Goal: Navigation & Orientation: Find specific page/section

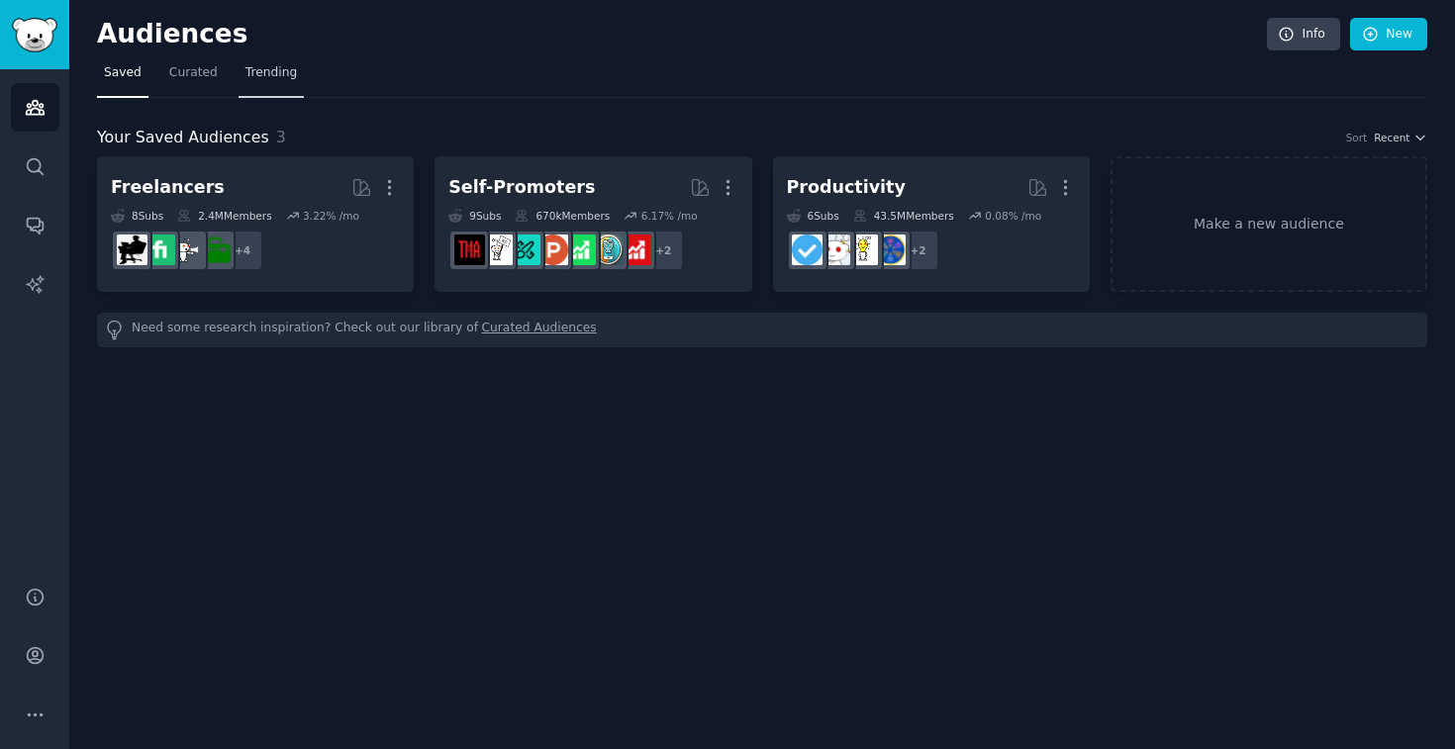
click at [246, 70] on span "Trending" at bounding box center [270, 73] width 51 height 18
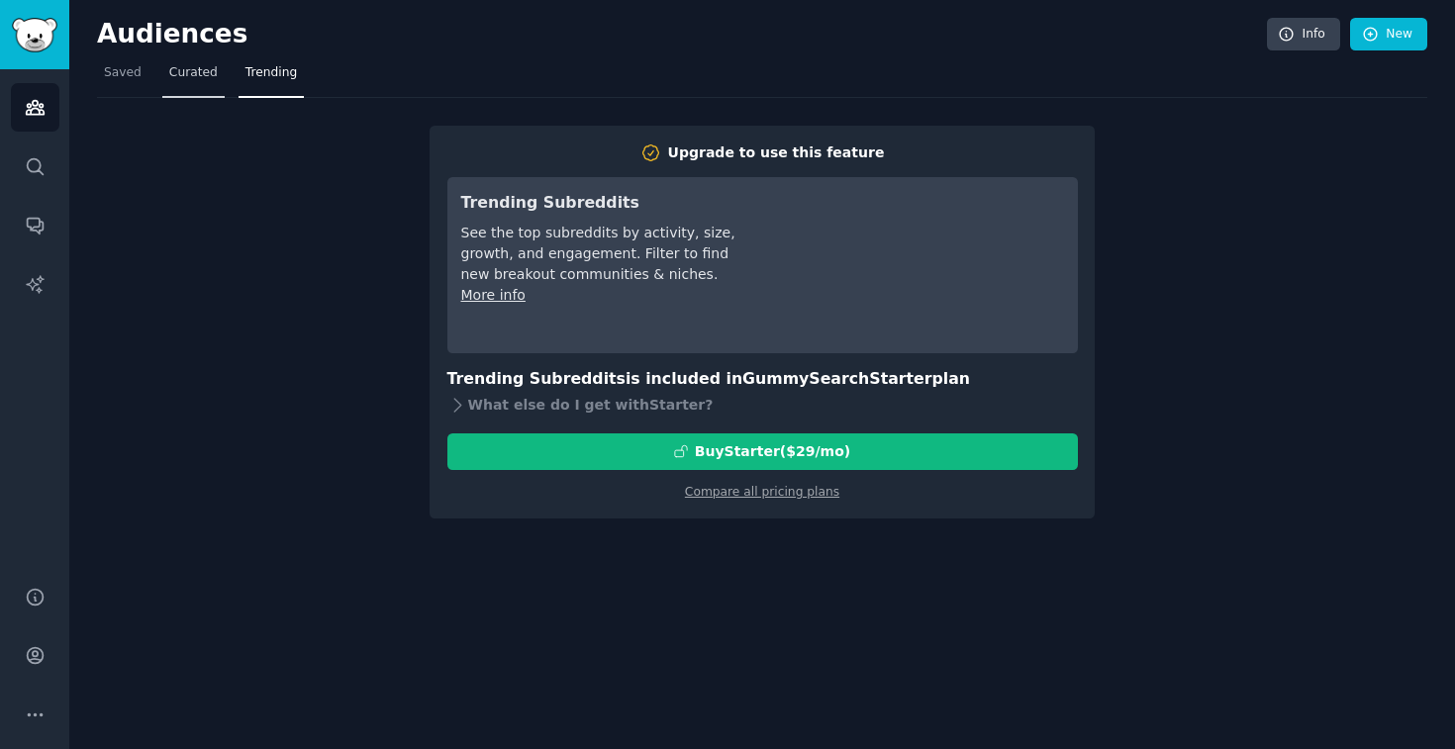
click at [175, 70] on span "Curated" at bounding box center [193, 73] width 48 height 18
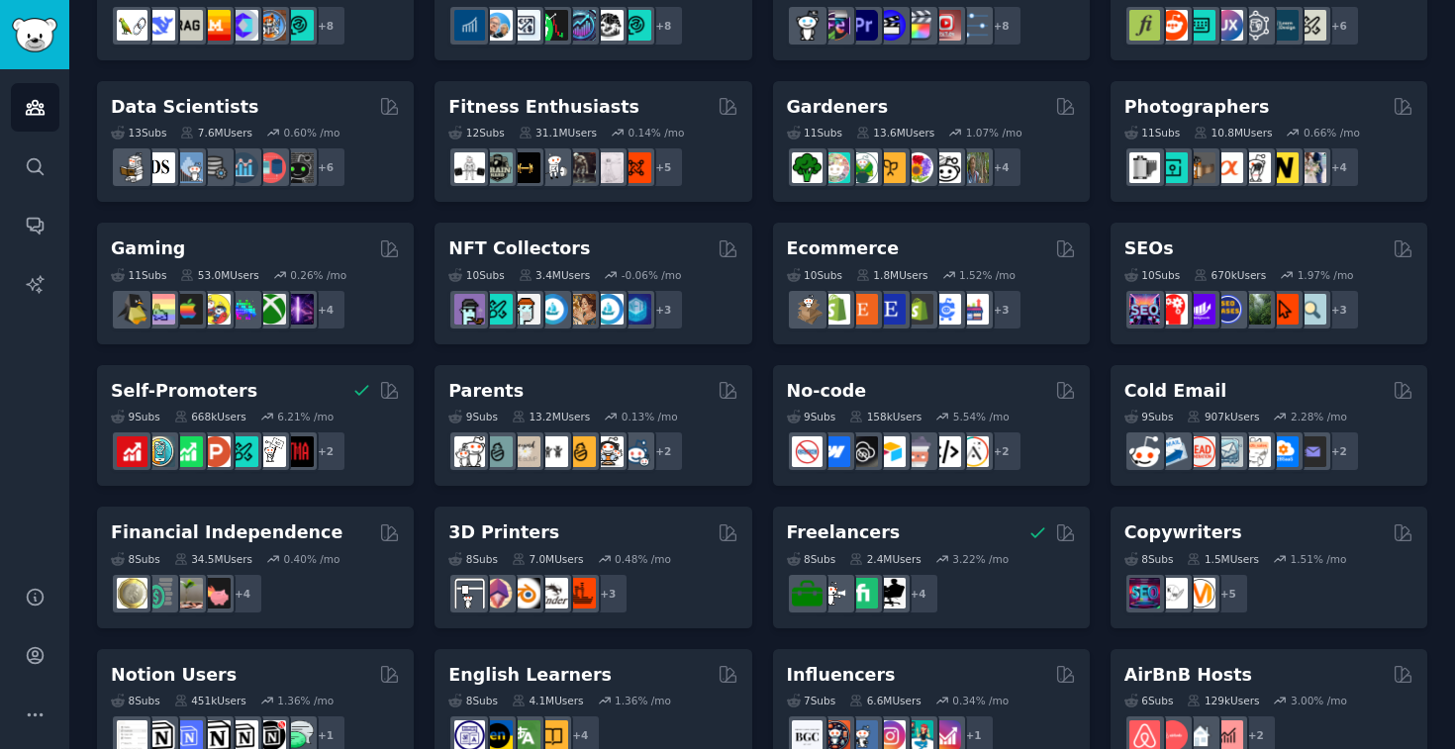
scroll to position [834, 0]
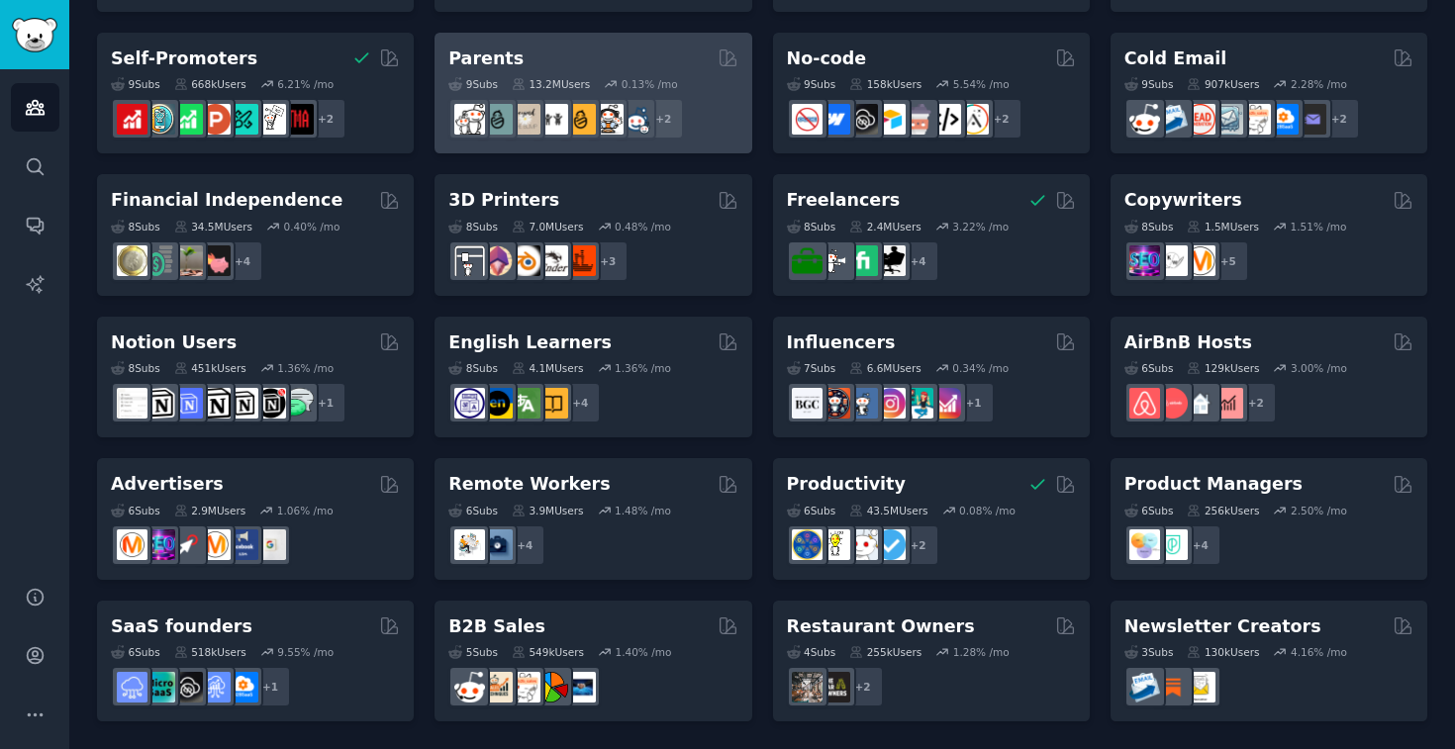
click at [504, 62] on h2 "Parents" at bounding box center [485, 59] width 75 height 25
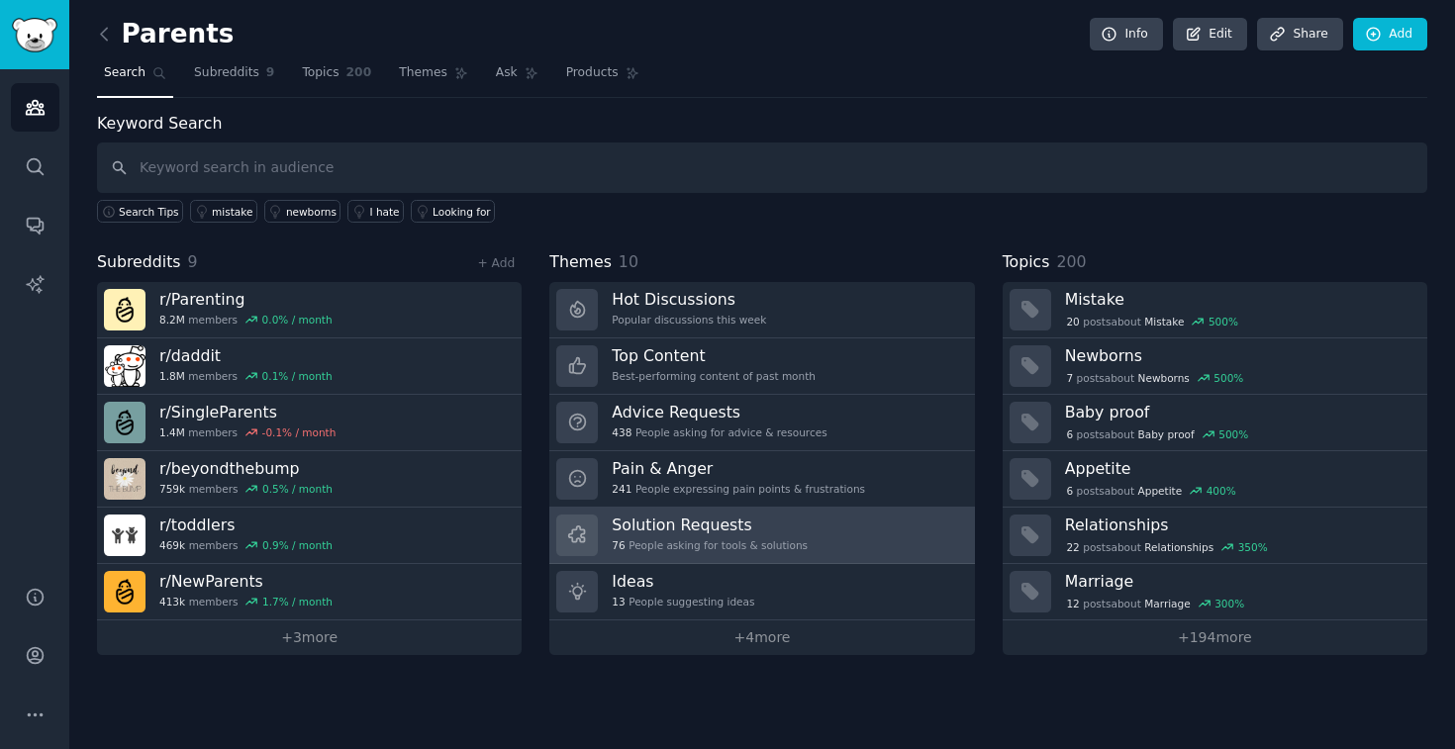
click at [716, 527] on h3 "Solution Requests" at bounding box center [710, 525] width 196 height 21
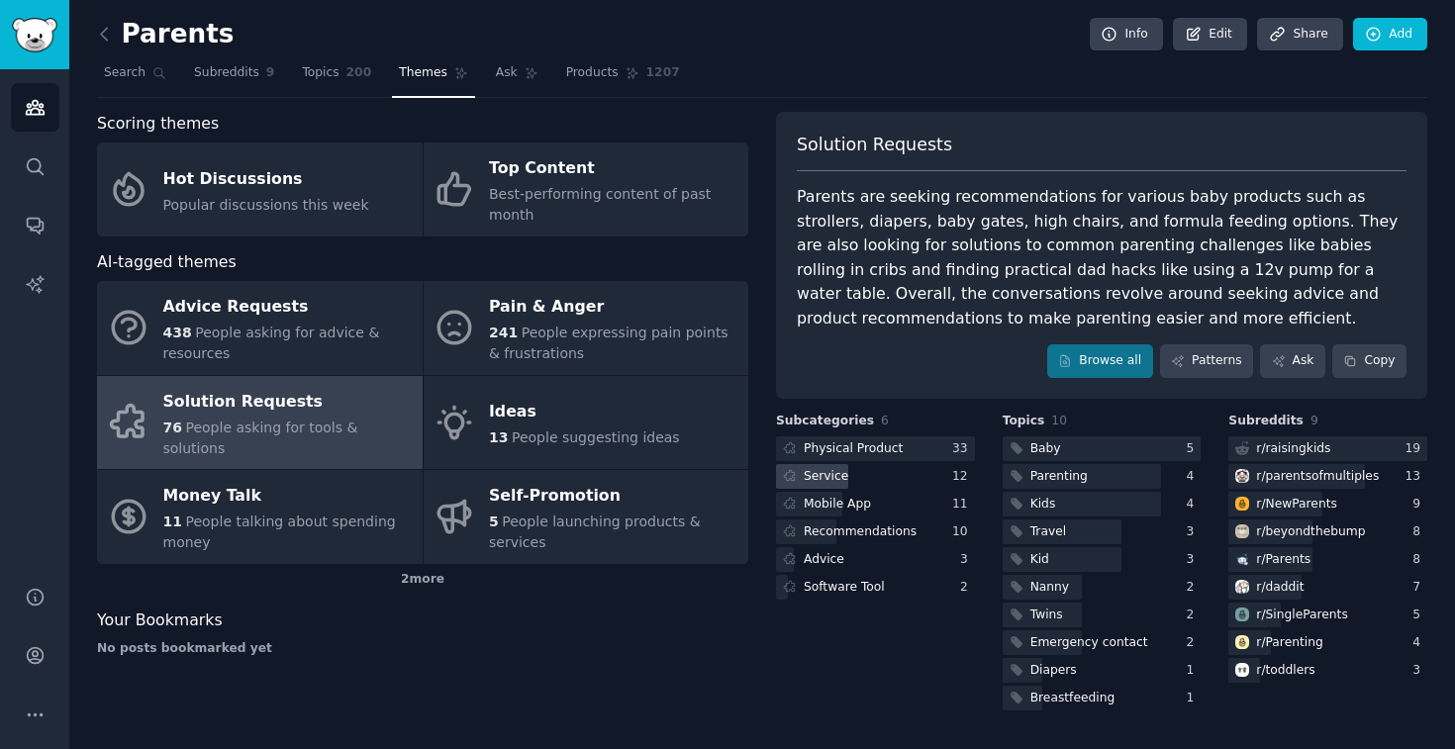
click at [824, 472] on div "Service" at bounding box center [826, 477] width 45 height 18
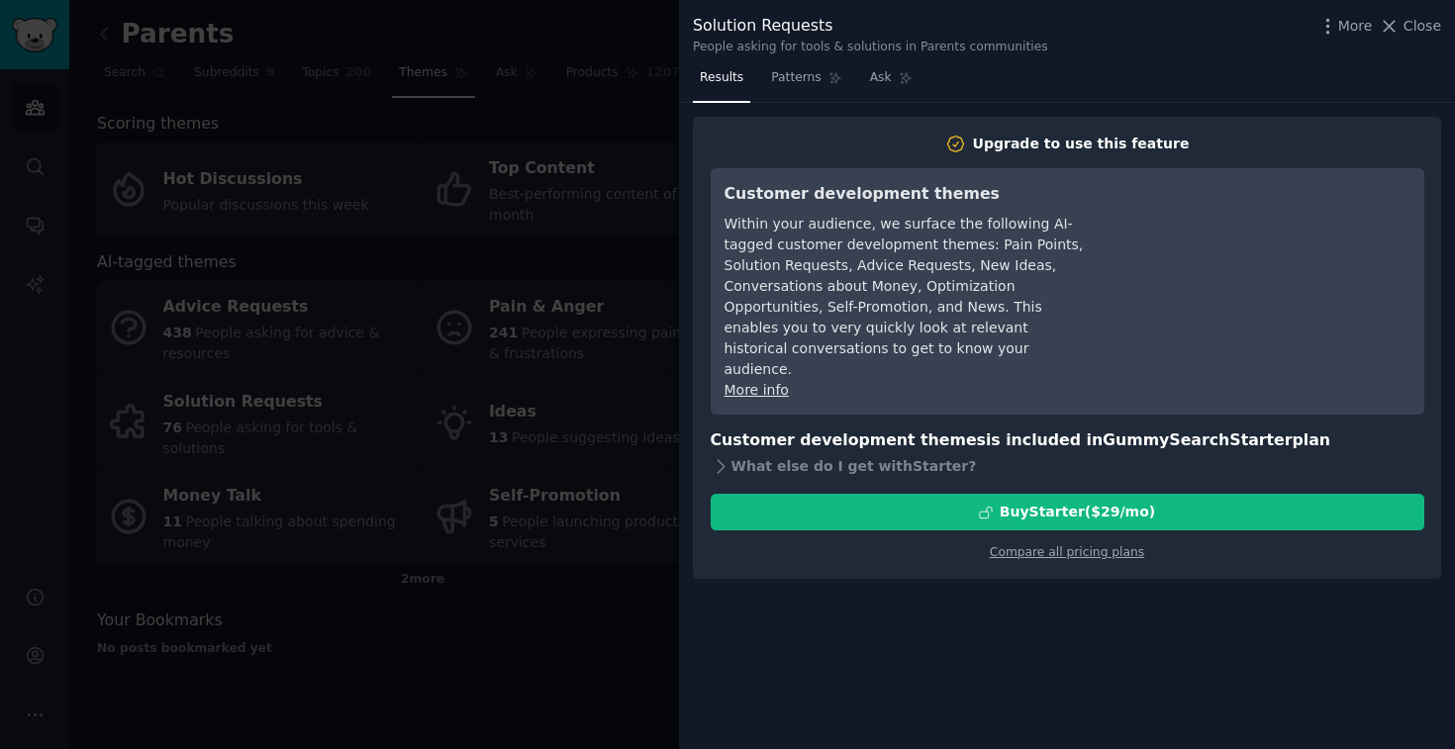
click at [627, 413] on div at bounding box center [727, 374] width 1455 height 749
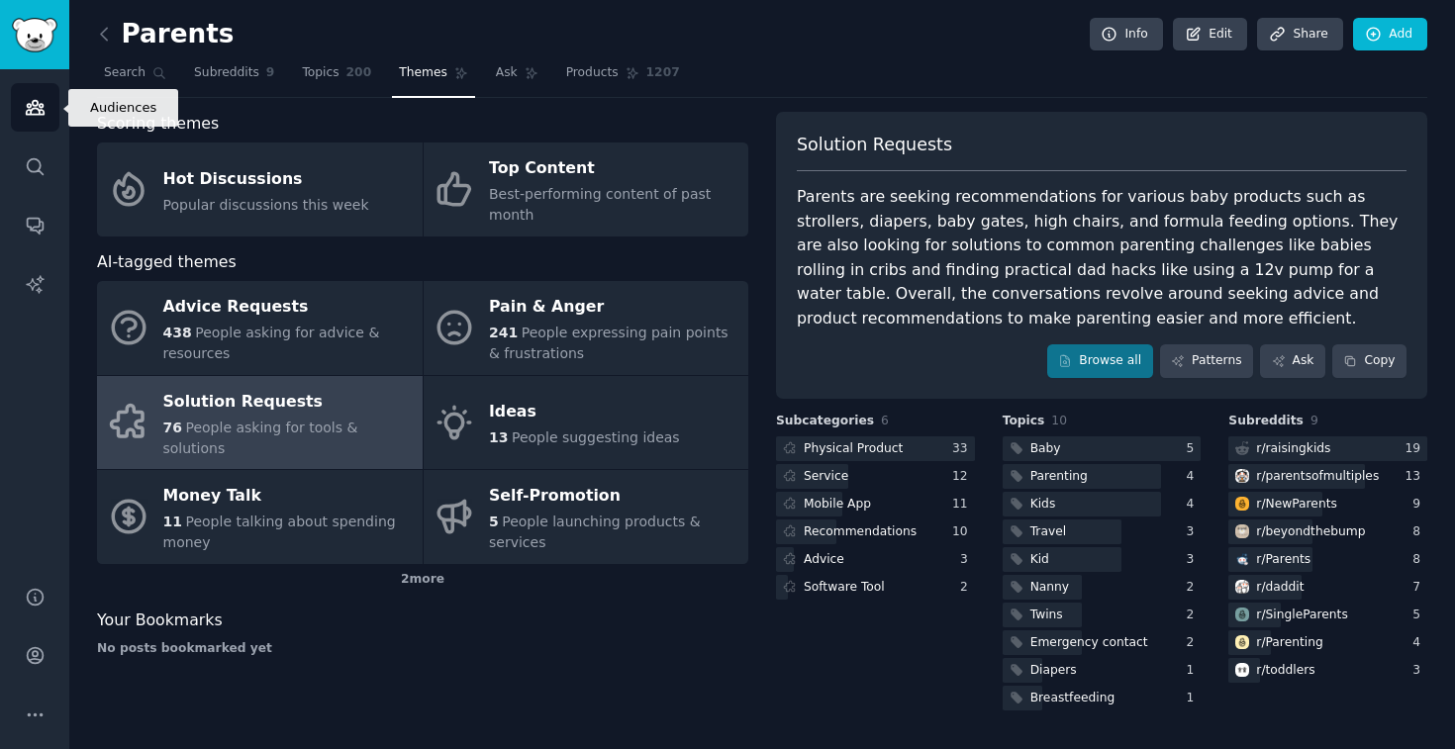
click at [39, 105] on icon "Sidebar" at bounding box center [35, 108] width 18 height 14
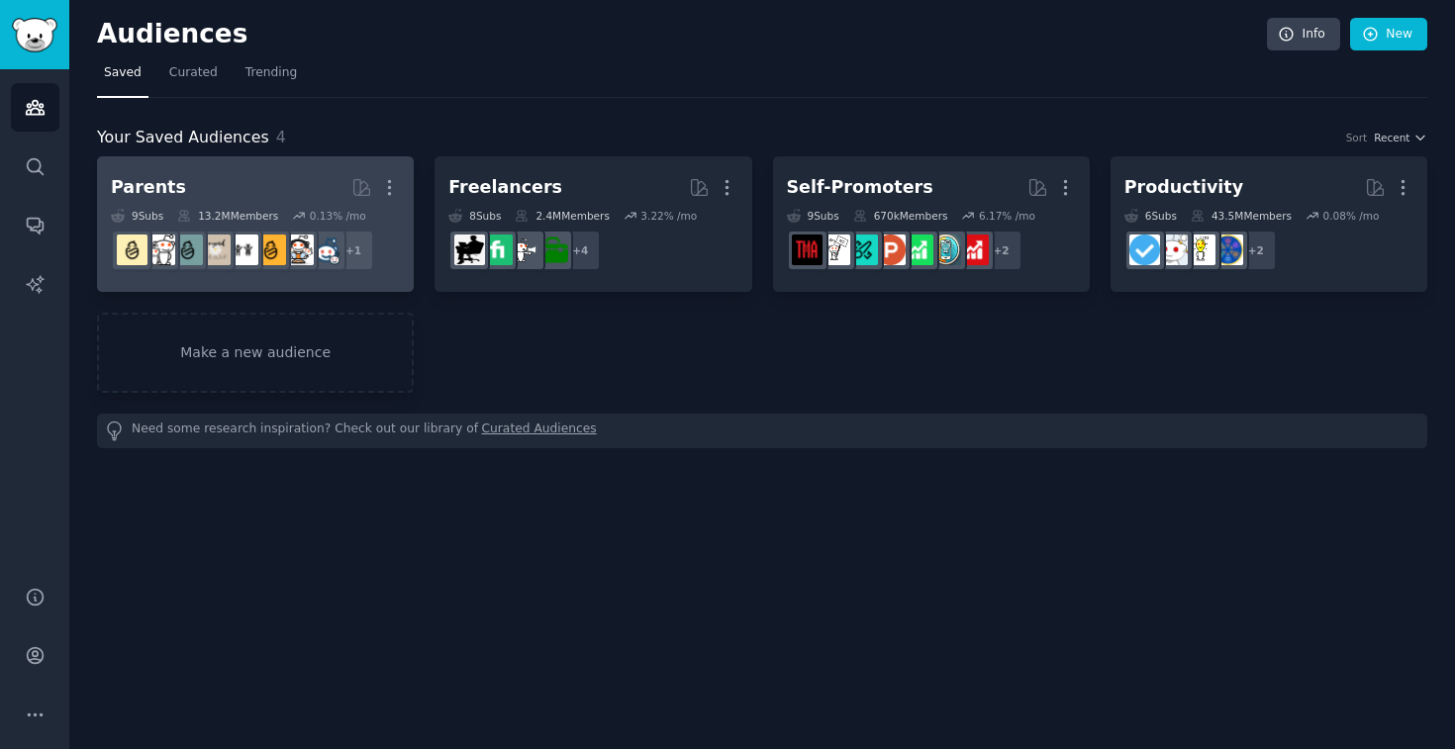
click at [401, 190] on link "Parents Curated by GummySearch More 9 Sub s 13.2M Members 0.13 % /mo + 1" at bounding box center [255, 224] width 317 height 136
click at [388, 186] on icon "button" at bounding box center [389, 187] width 21 height 21
click at [327, 223] on p "Delete" at bounding box center [336, 229] width 46 height 21
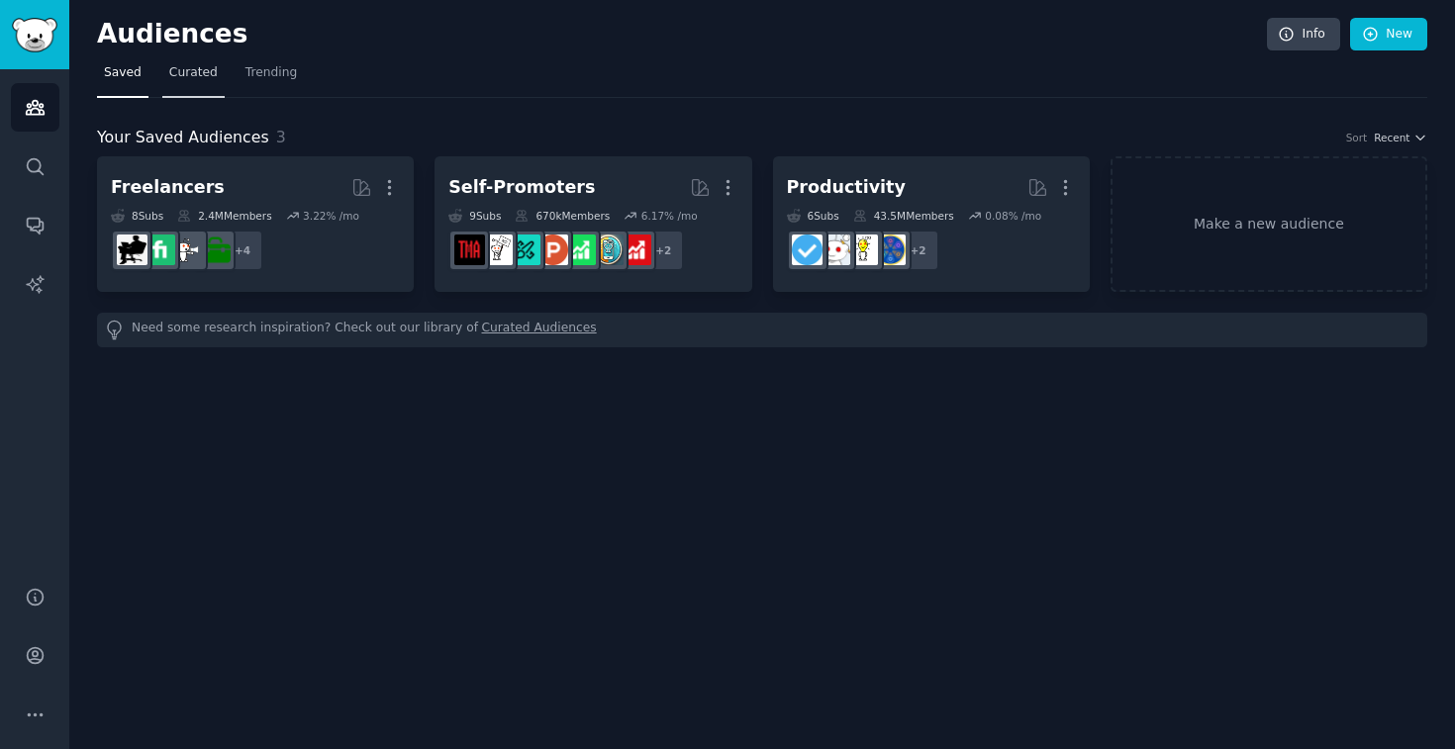
click at [202, 64] on span "Curated" at bounding box center [193, 73] width 48 height 18
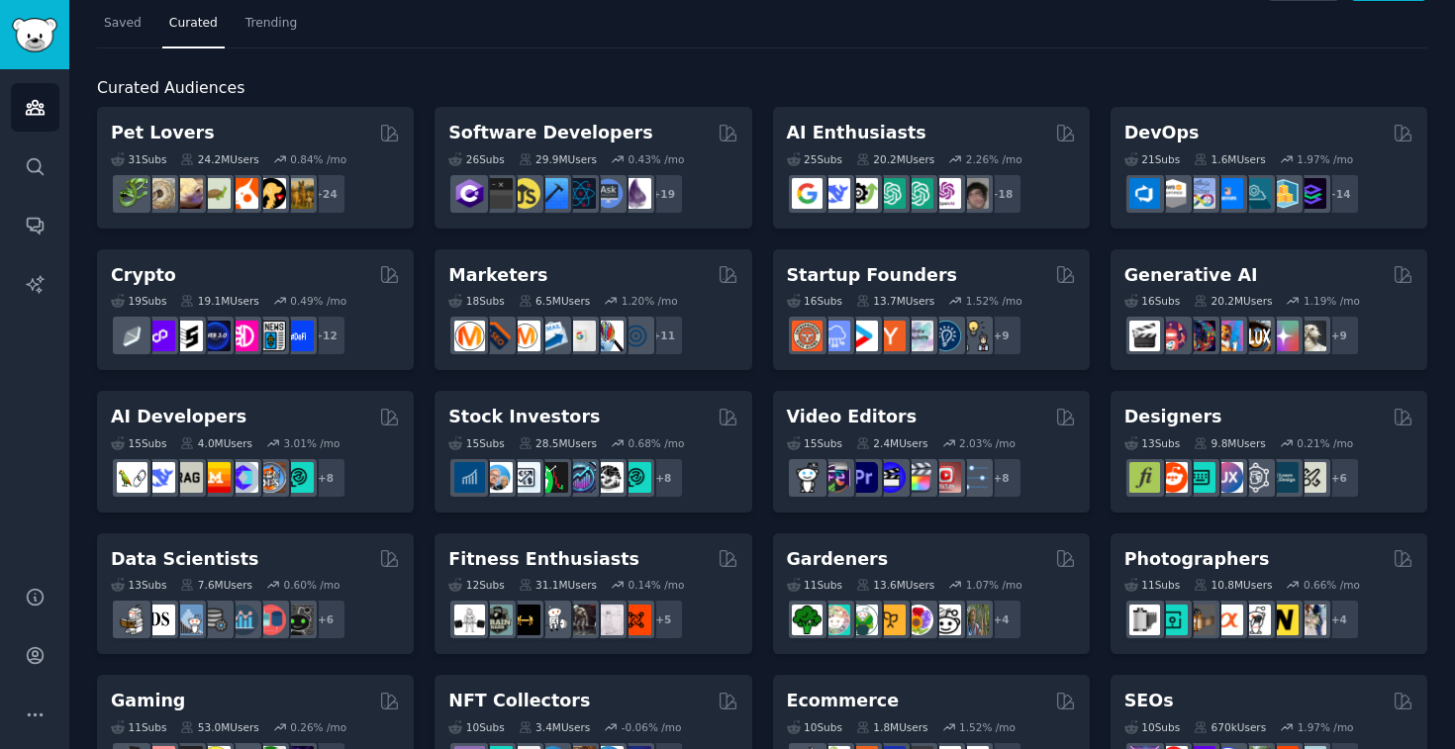
scroll to position [48, 0]
click at [650, 21] on nav "Saved Curated Trending" at bounding box center [762, 29] width 1330 height 41
